Goal: Find specific page/section: Find specific page/section

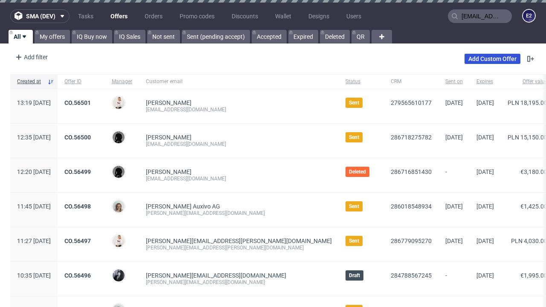
type input "[EMAIL_ADDRESS][DOMAIN_NAME]"
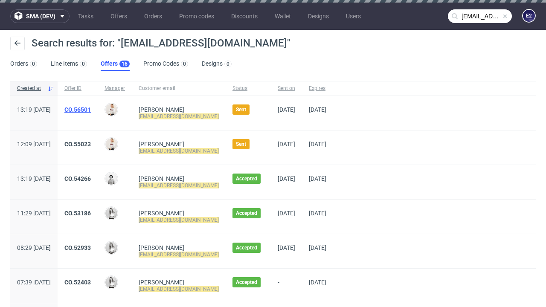
click at [115, 64] on link "Offers 16" at bounding box center [115, 64] width 29 height 14
click at [91, 110] on link "CO.56501" at bounding box center [77, 109] width 26 height 7
